Goal: Task Accomplishment & Management: Use online tool/utility

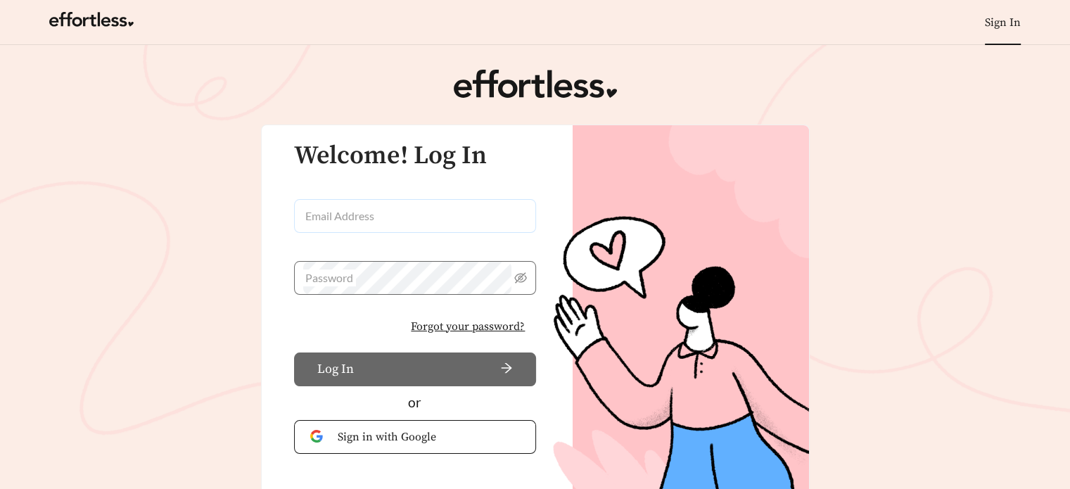
type input "**********"
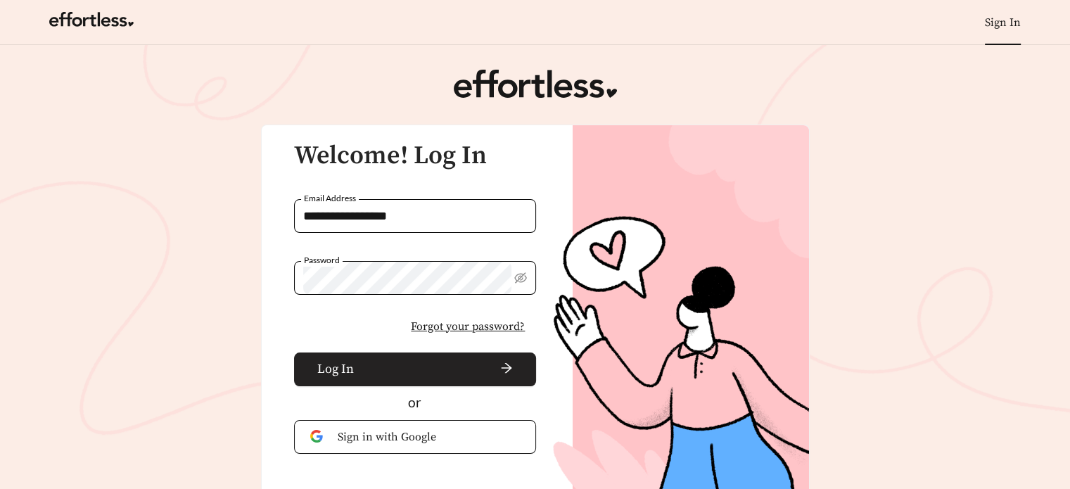
click at [380, 364] on span "arrow-right" at bounding box center [437, 369] width 154 height 15
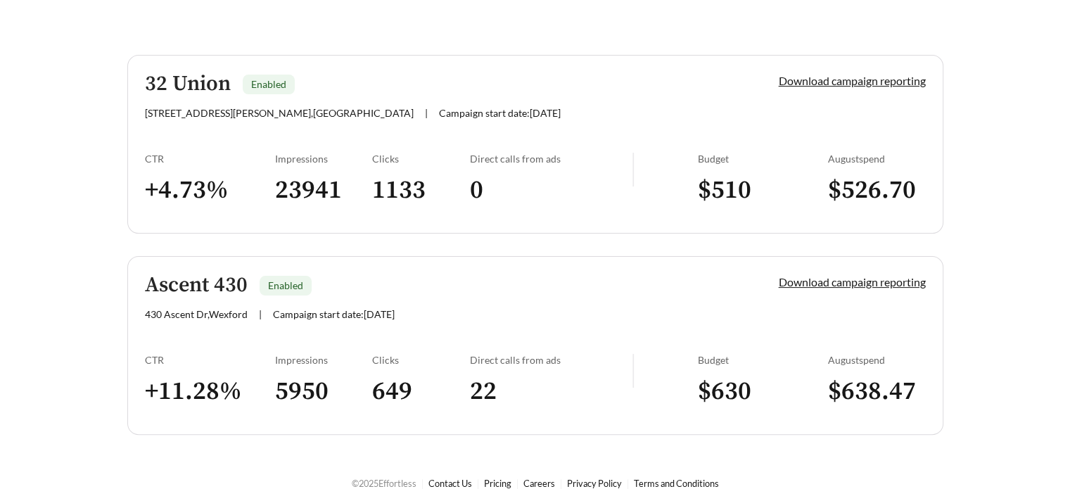
scroll to position [341, 0]
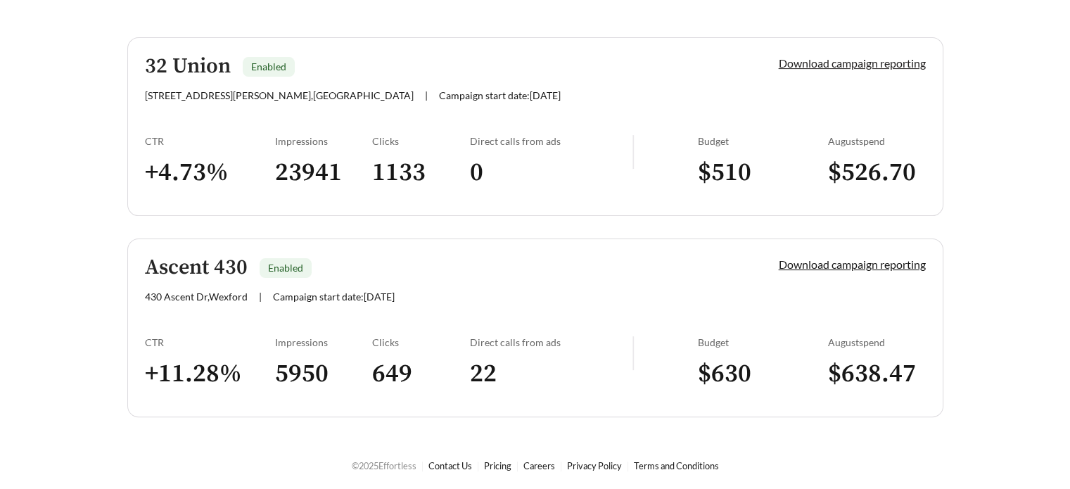
click at [836, 63] on link "Download campaign reporting" at bounding box center [852, 62] width 147 height 13
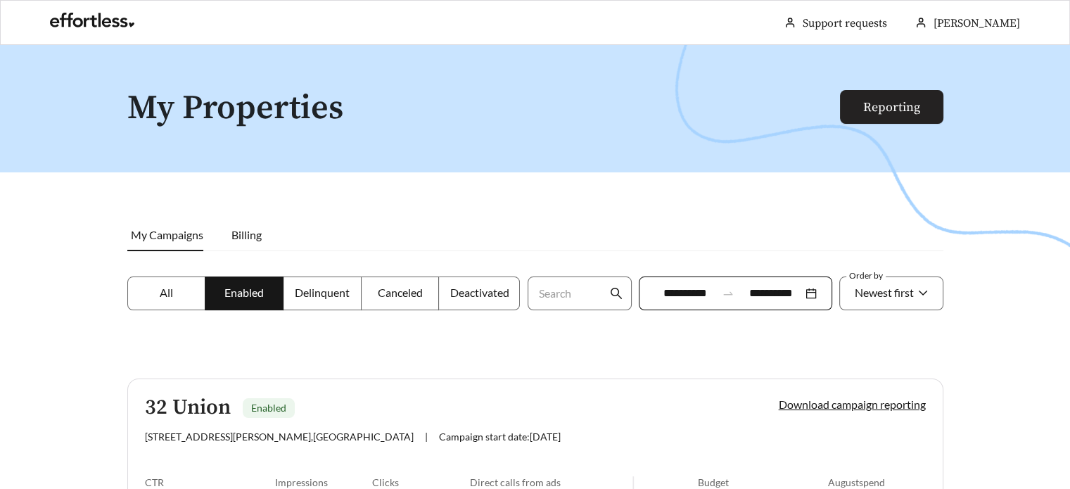
click at [888, 113] on link "Reporting" at bounding box center [891, 107] width 57 height 16
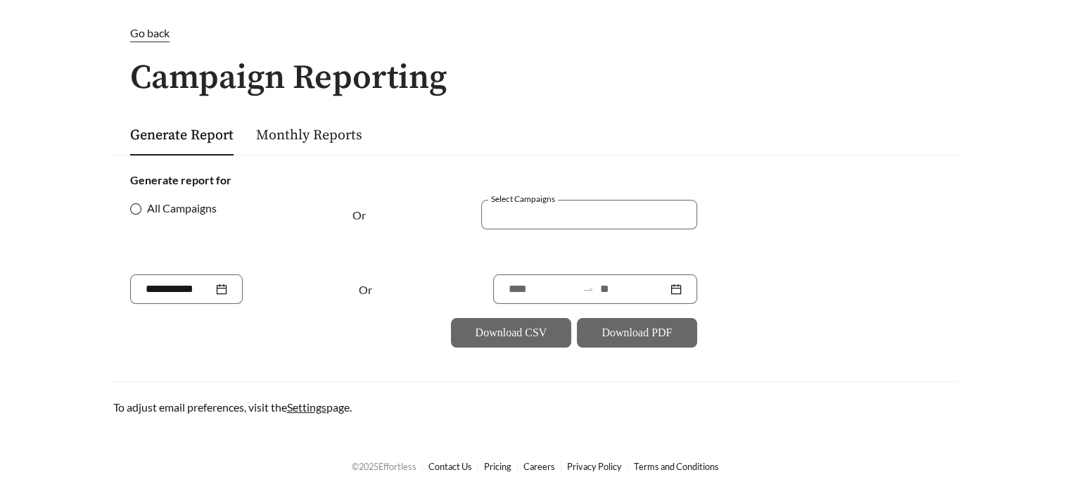
scroll to position [46, 0]
click at [290, 136] on link "Monthly Reports" at bounding box center [309, 135] width 106 height 18
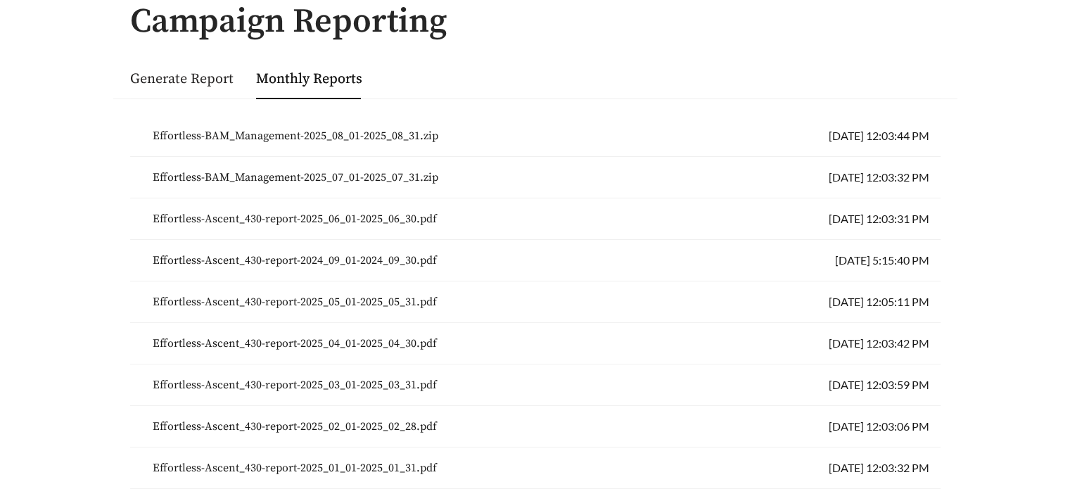
scroll to position [101, 0]
click at [185, 75] on link "Generate Report" at bounding box center [181, 80] width 103 height 18
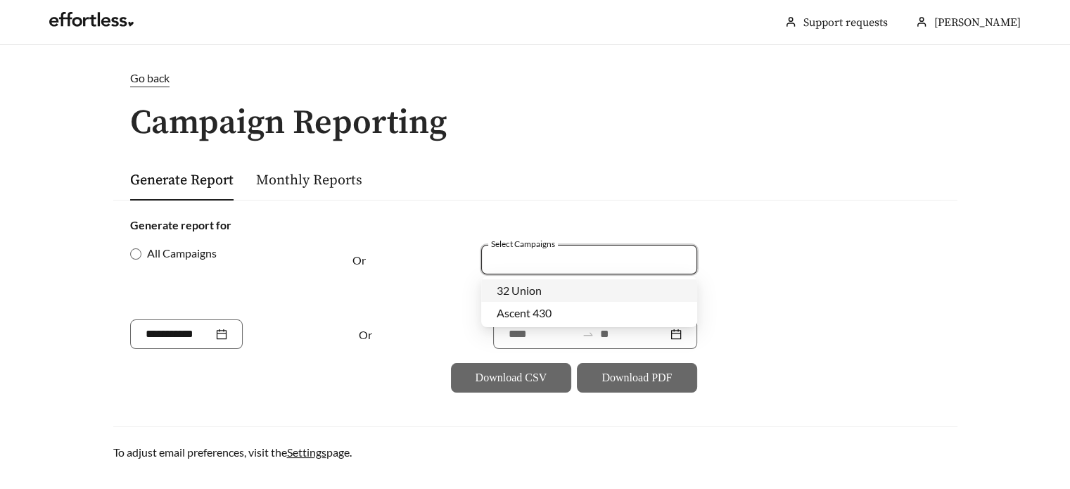
click at [498, 255] on input "Select Campaigns" at bounding box center [498, 259] width 3 height 18
click at [511, 291] on span "32 Union" at bounding box center [519, 290] width 45 height 13
click at [387, 281] on div "Or" at bounding box center [399, 282] width 94 height 75
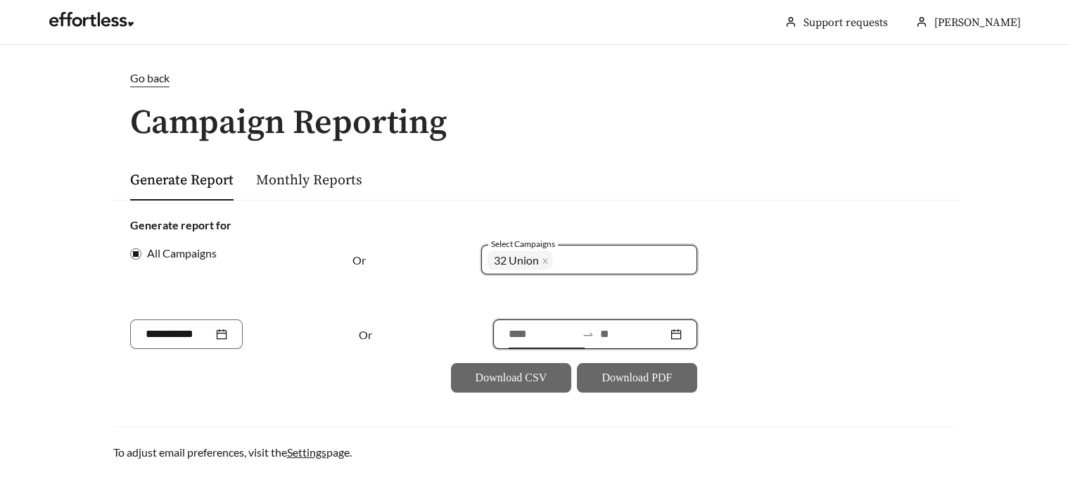
click at [509, 337] on input at bounding box center [543, 334] width 68 height 17
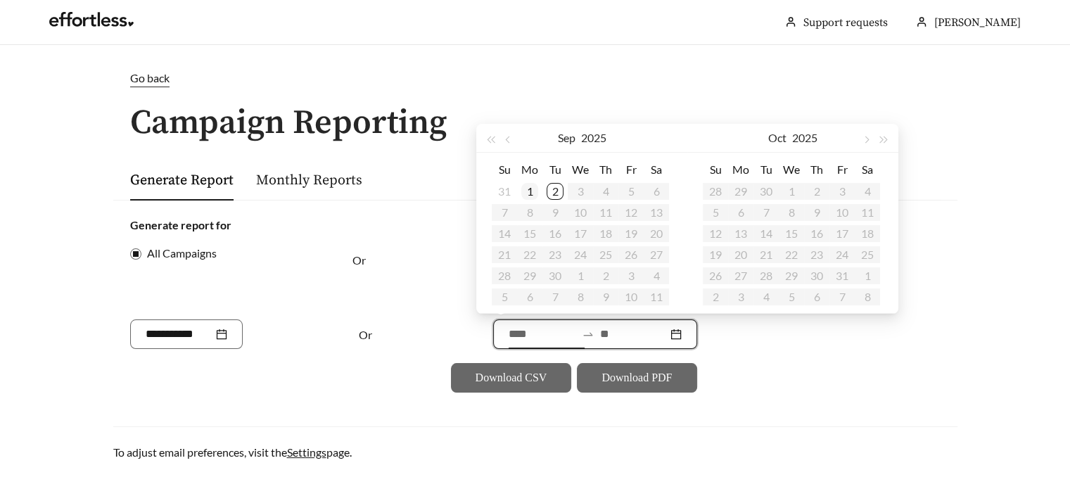
type input "**********"
click at [509, 145] on button "button" at bounding box center [509, 138] width 18 height 28
type input "**********"
click at [626, 194] on div "1" at bounding box center [631, 191] width 17 height 17
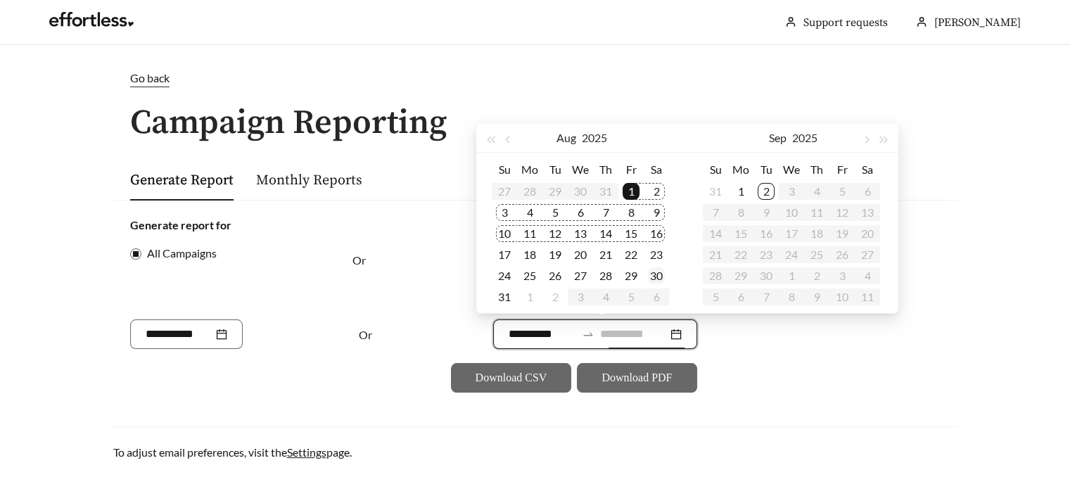
type input "**********"
click at [712, 189] on div "31" at bounding box center [715, 191] width 17 height 17
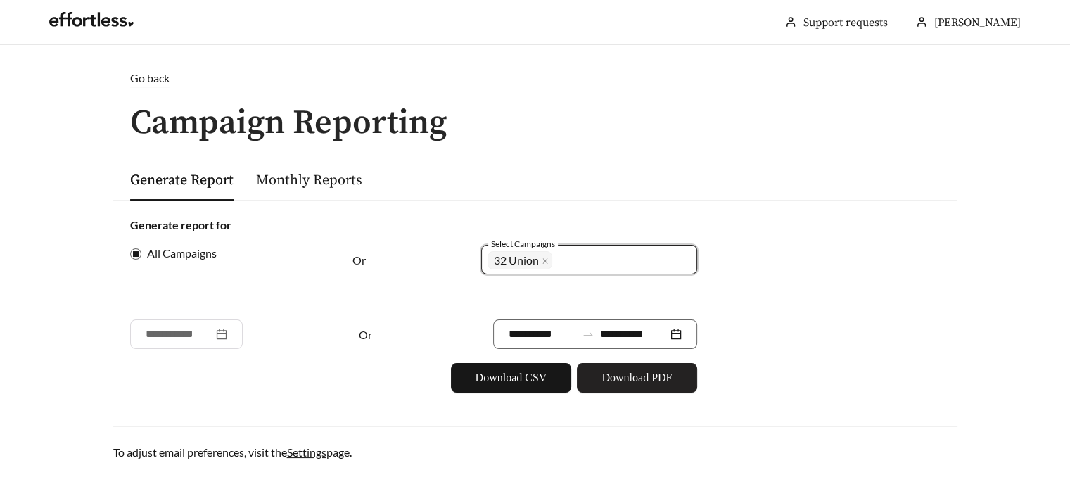
click at [647, 372] on span "Download PDF" at bounding box center [637, 377] width 70 height 17
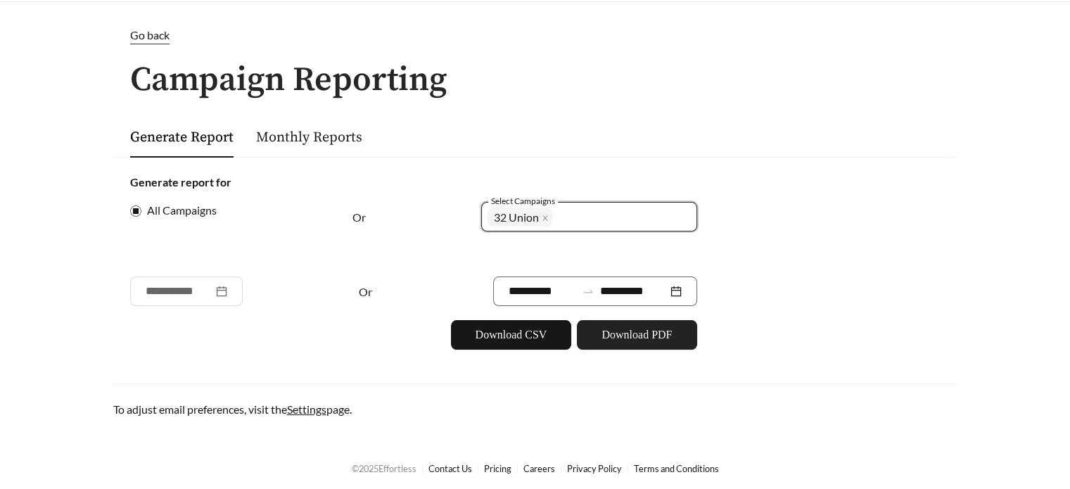
scroll to position [46, 0]
